Goal: Obtain resource: Download file/media

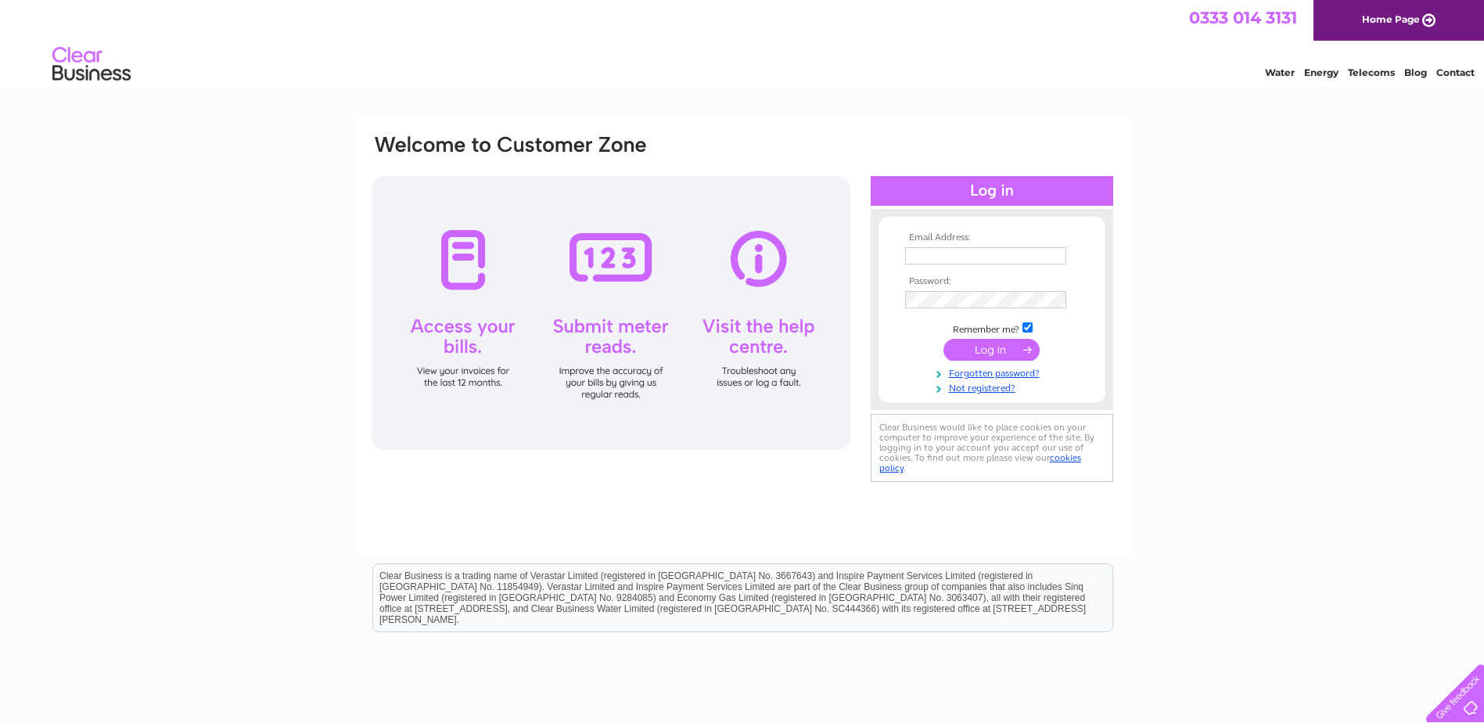
type input "isobel.murray@claxtonengineering.com"
click at [982, 344] on input "submit" at bounding box center [991, 350] width 96 height 22
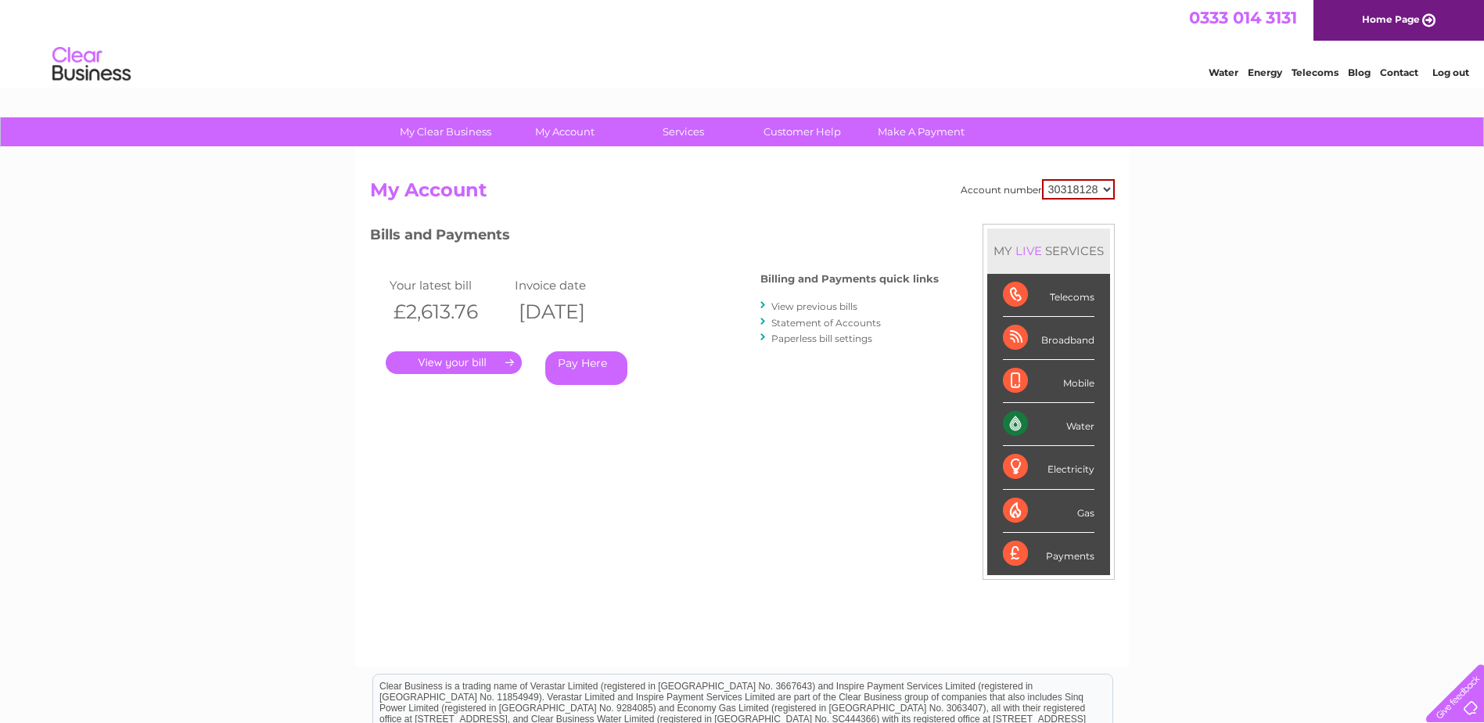
click at [485, 364] on link "." at bounding box center [454, 362] width 136 height 23
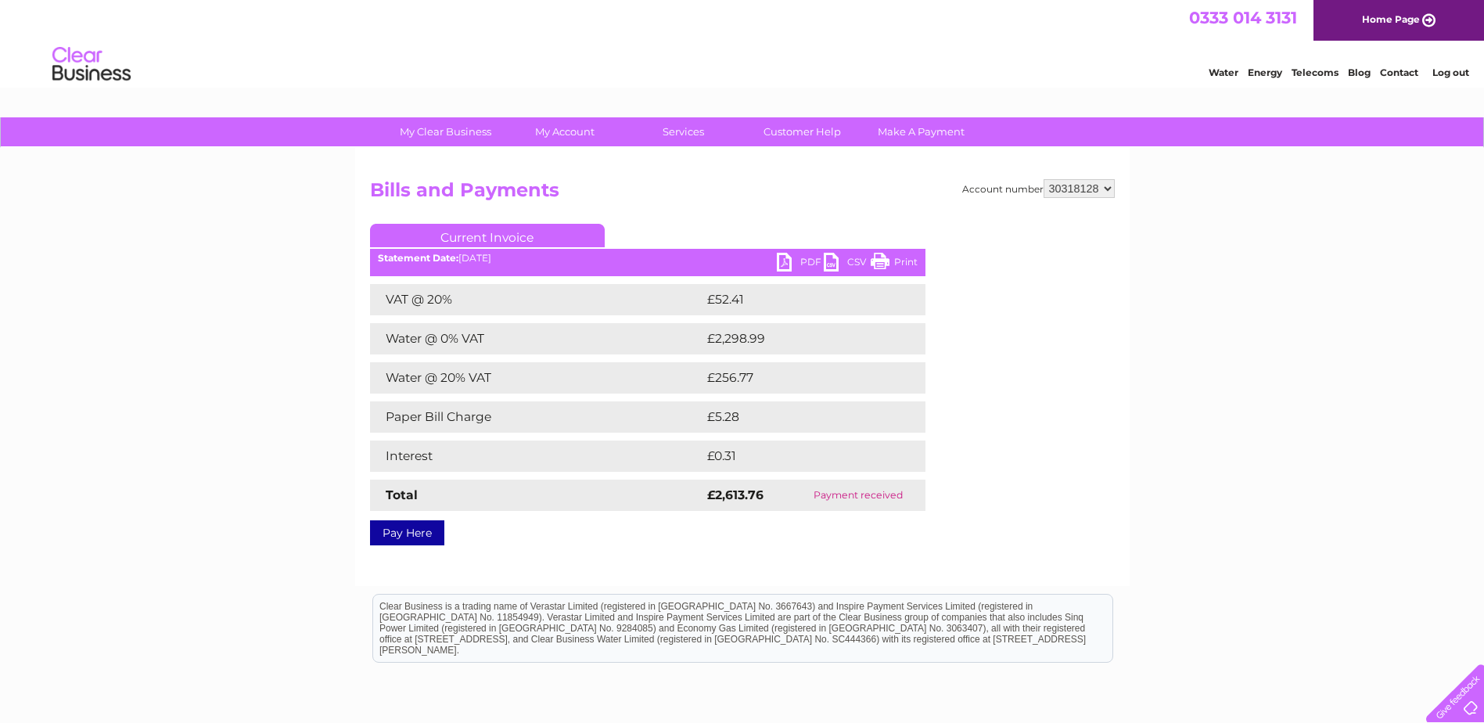
click at [782, 264] on link "PDF" at bounding box center [800, 264] width 47 height 23
click at [774, 257] on div "Statement Date: [DATE]" at bounding box center [647, 258] width 555 height 11
click at [794, 260] on link "PDF" at bounding box center [800, 264] width 47 height 23
click at [781, 262] on link "PDF" at bounding box center [800, 264] width 47 height 23
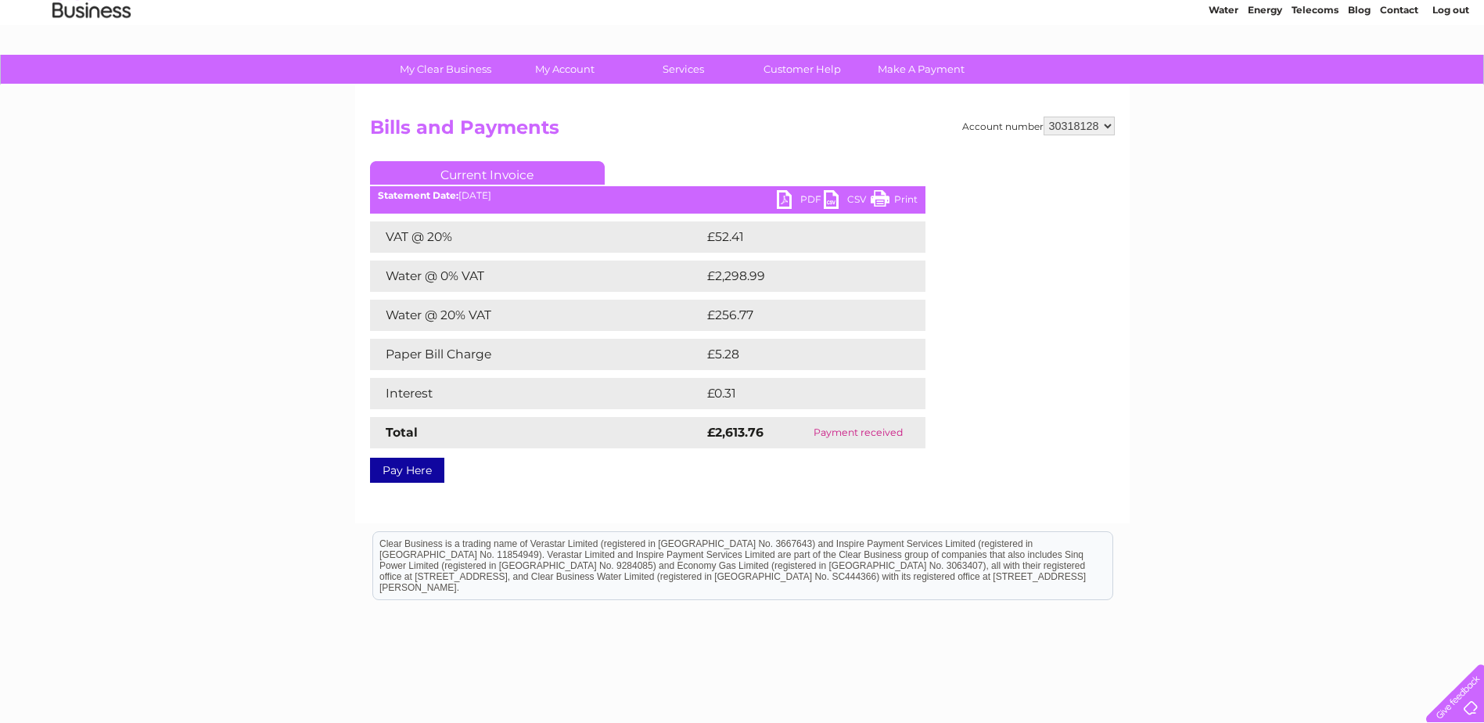
scroll to position [78, 0]
